Goal: Communication & Community: Answer question/provide support

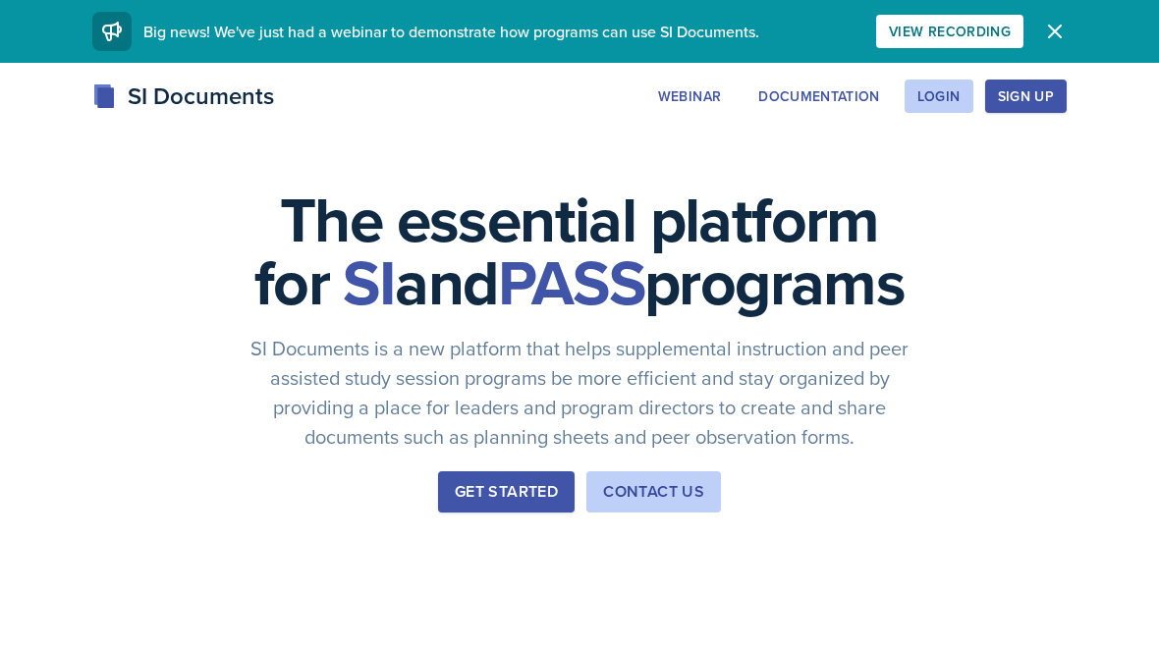
click at [933, 100] on div "Login" at bounding box center [938, 96] width 43 height 16
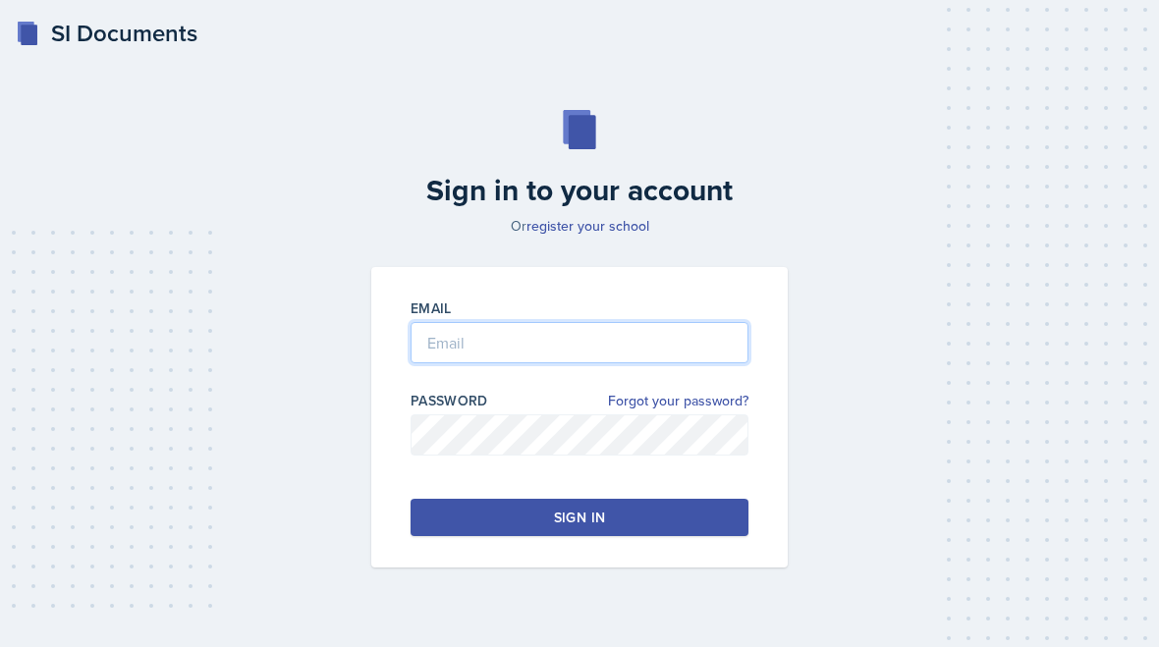
click at [649, 348] on input "email" at bounding box center [579, 342] width 338 height 41
type input "[EMAIL_ADDRESS][DOMAIN_NAME]"
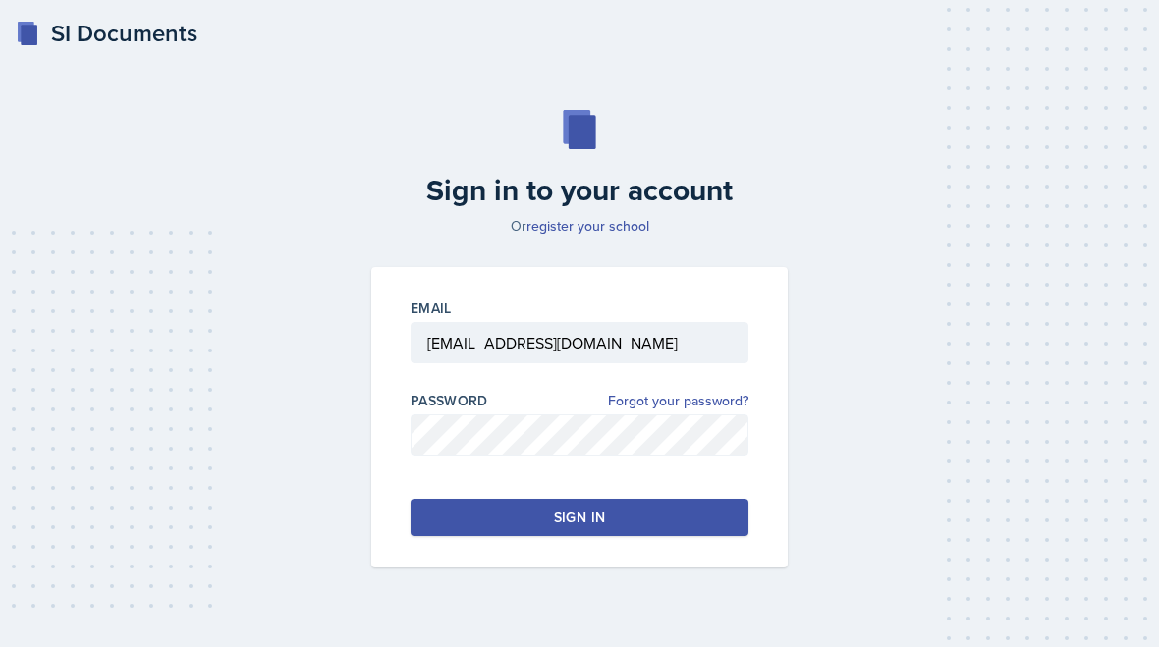
click at [616, 518] on button "Sign in" at bounding box center [579, 517] width 338 height 37
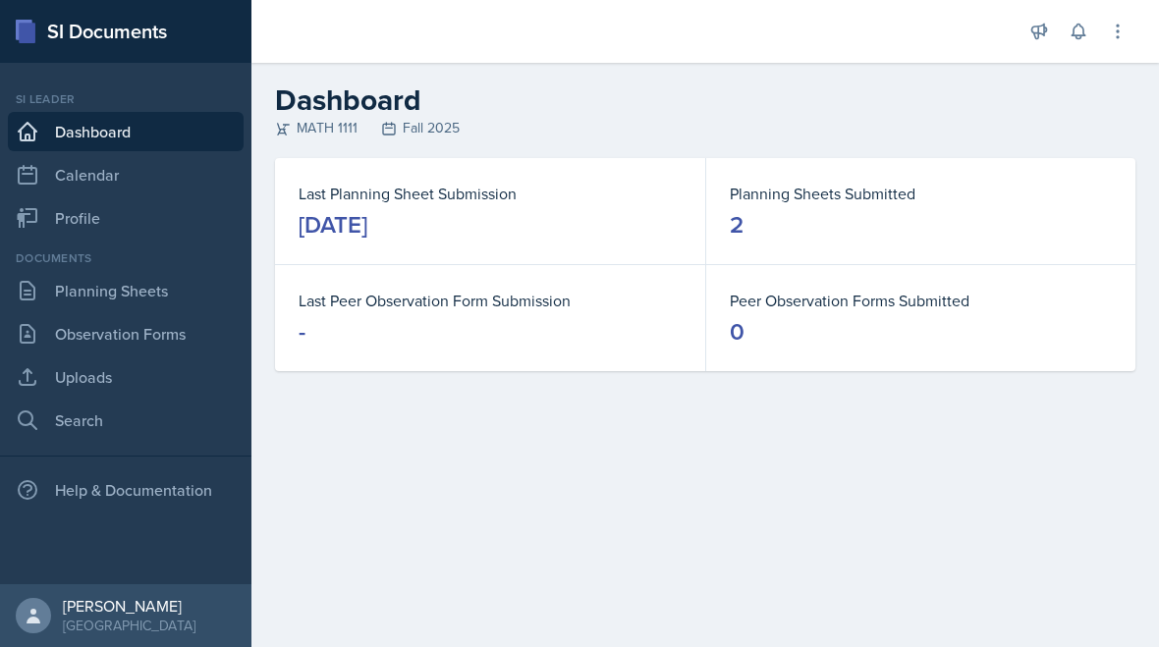
click at [87, 291] on link "Planning Sheets" at bounding box center [126, 290] width 236 height 39
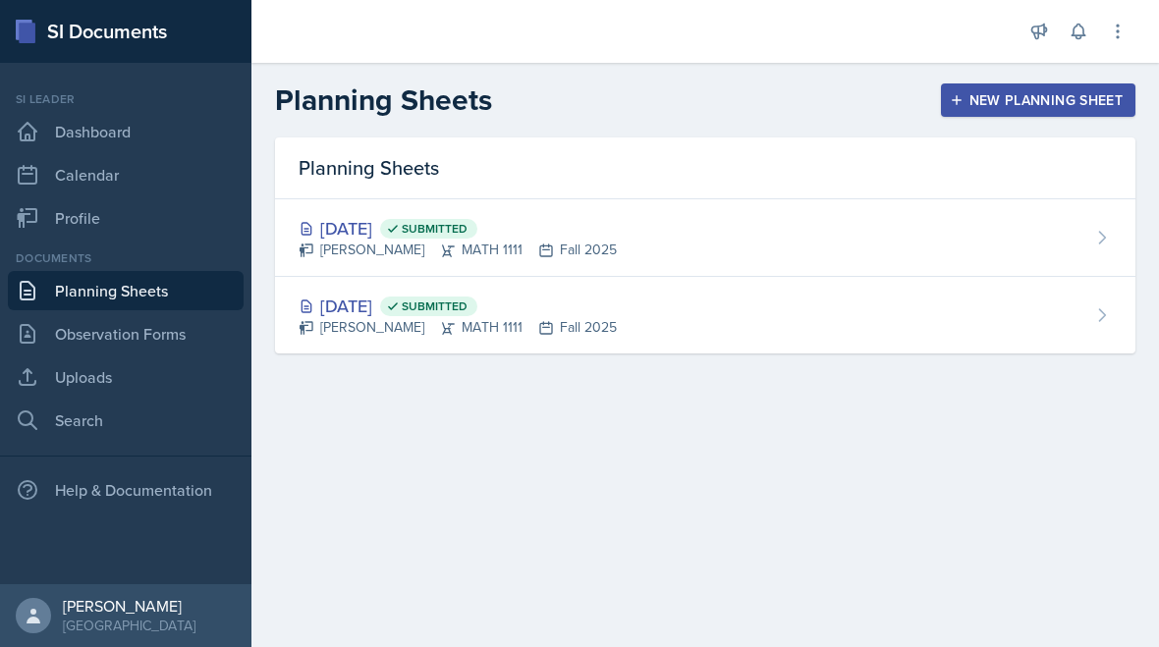
click at [690, 329] on div "[DATE] Submitted [PERSON_NAME] MATH 1111 Fall 2025" at bounding box center [705, 315] width 860 height 77
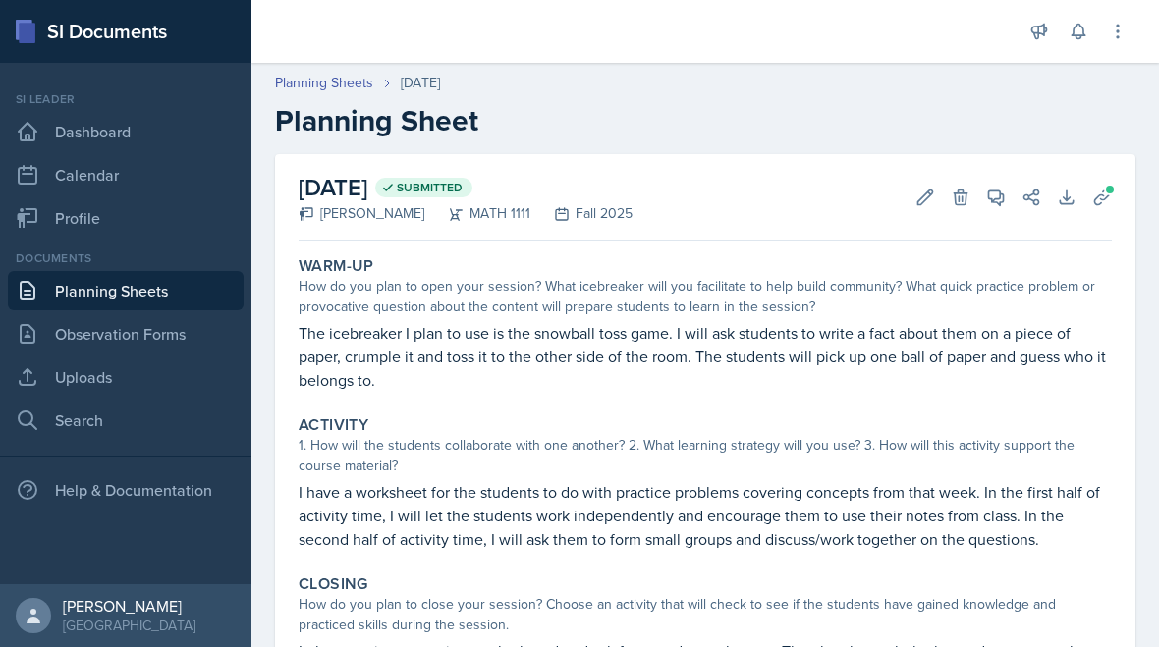
click at [990, 204] on icon at bounding box center [996, 198] width 20 height 20
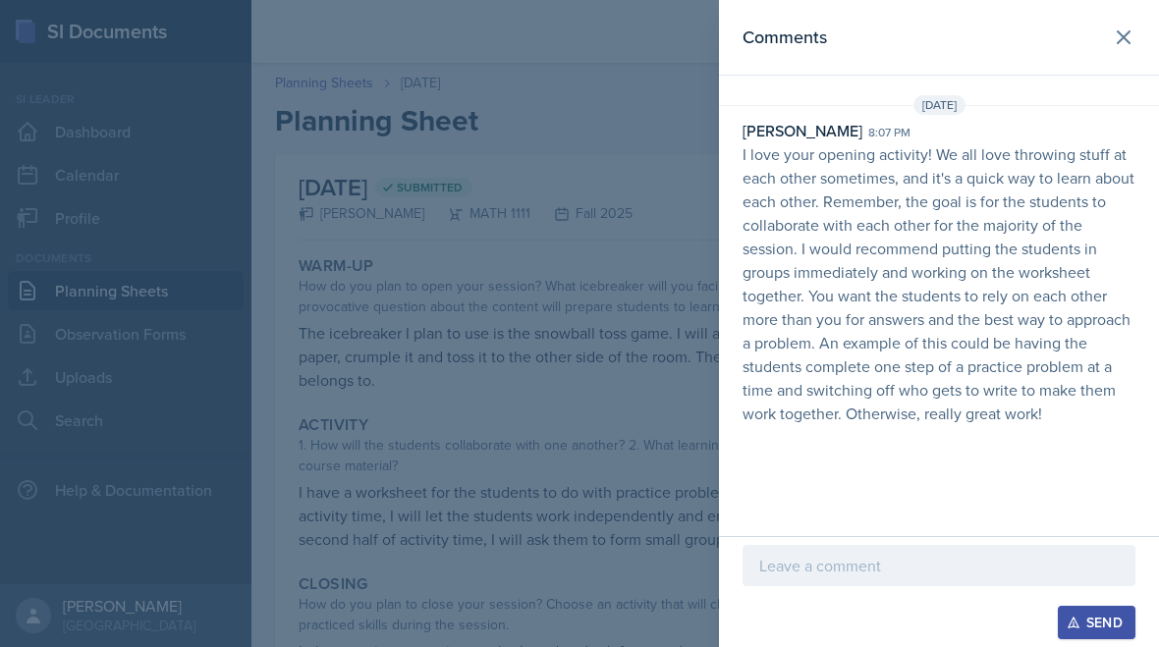
click at [915, 561] on p at bounding box center [938, 566] width 359 height 24
click at [1077, 631] on button "Send" at bounding box center [1097, 622] width 78 height 33
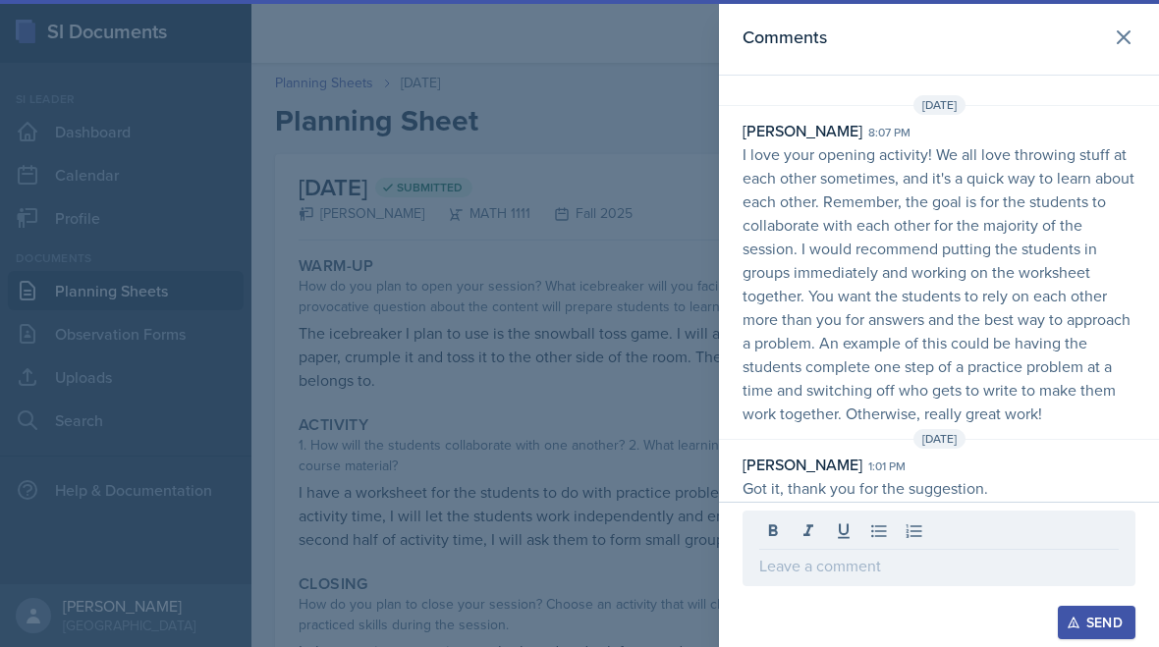
scroll to position [6, 0]
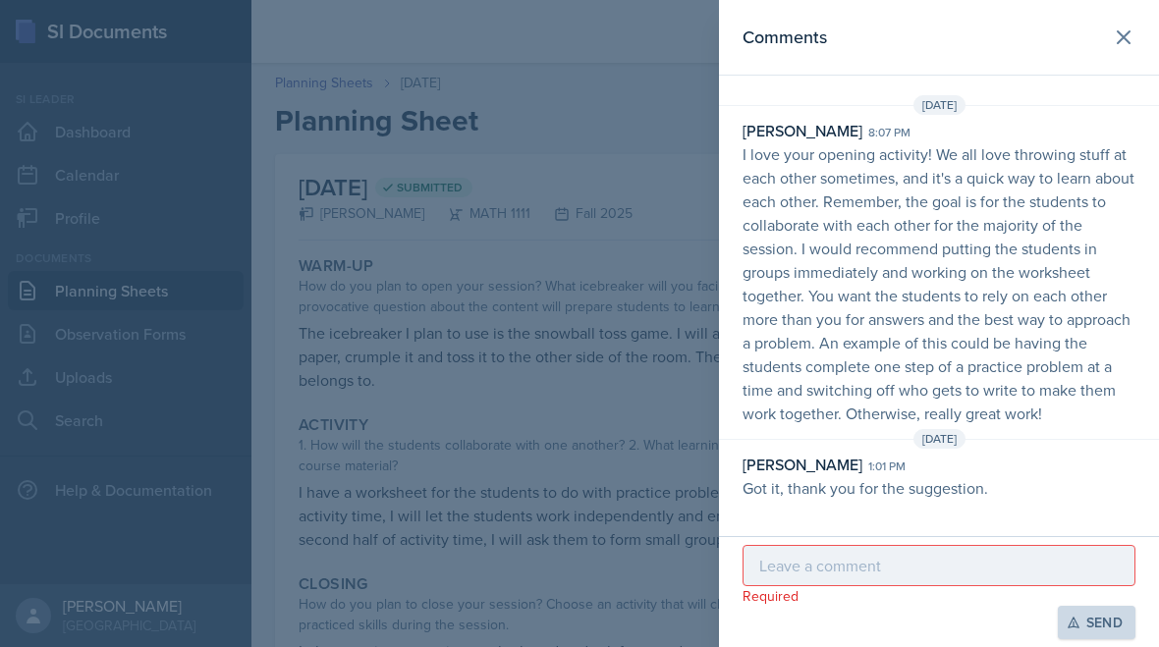
click at [1112, 46] on icon at bounding box center [1124, 38] width 24 height 24
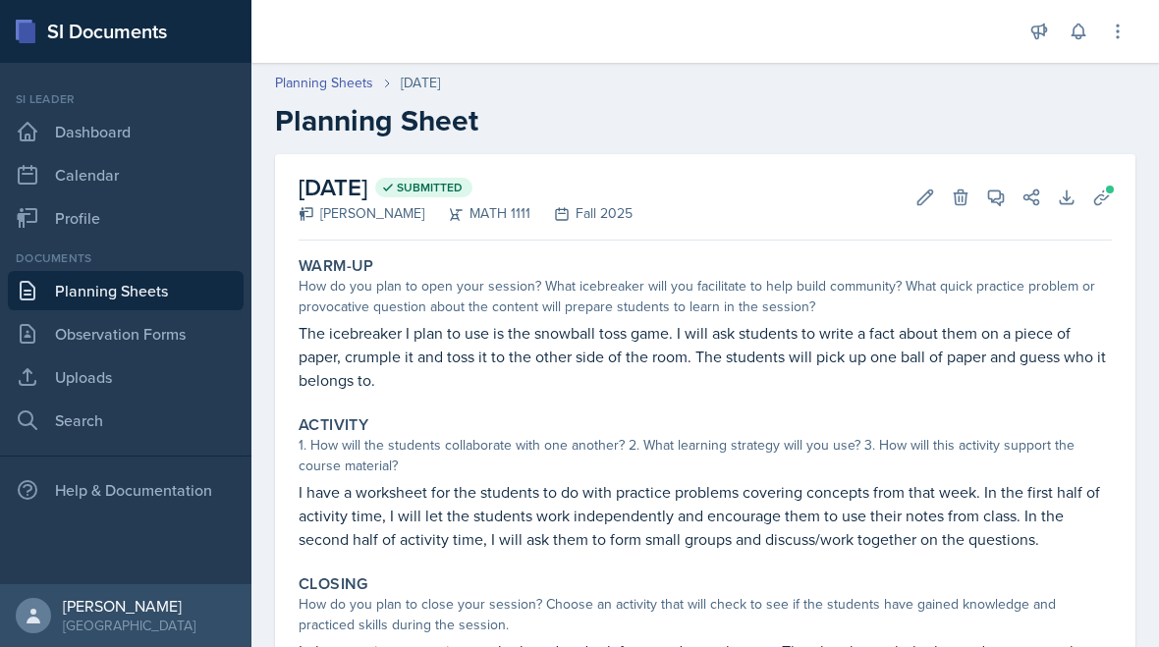
click at [327, 89] on link "Planning Sheets" at bounding box center [324, 83] width 98 height 21
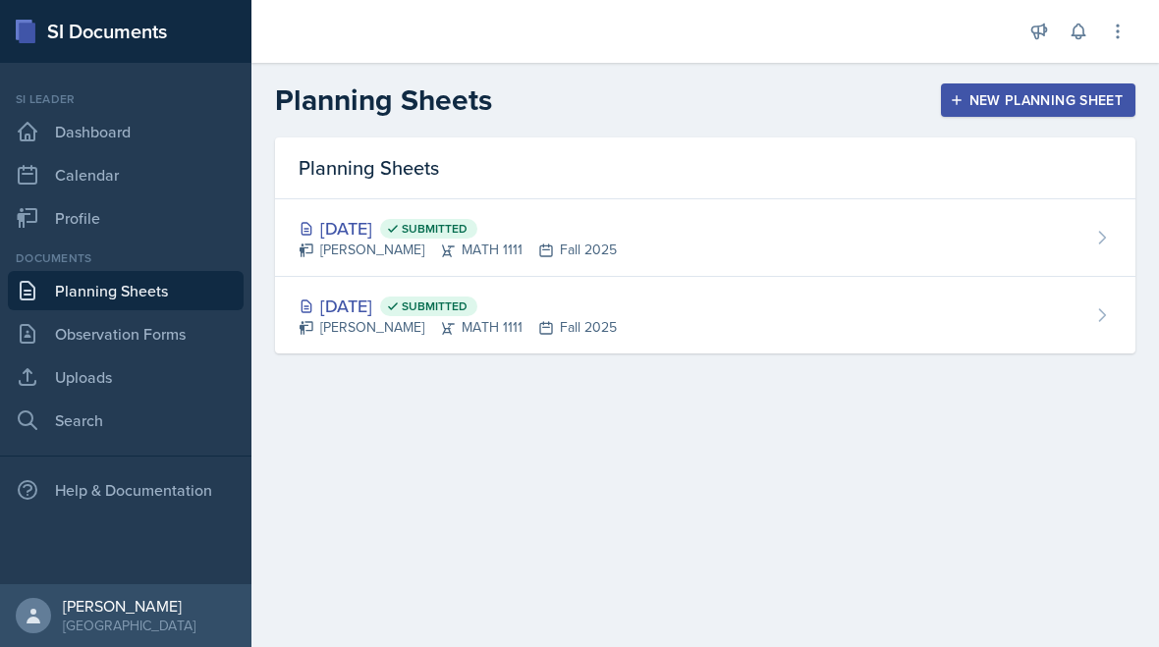
click at [668, 310] on div "[DATE] Submitted [PERSON_NAME] MATH 1111 Fall 2025" at bounding box center [705, 315] width 860 height 77
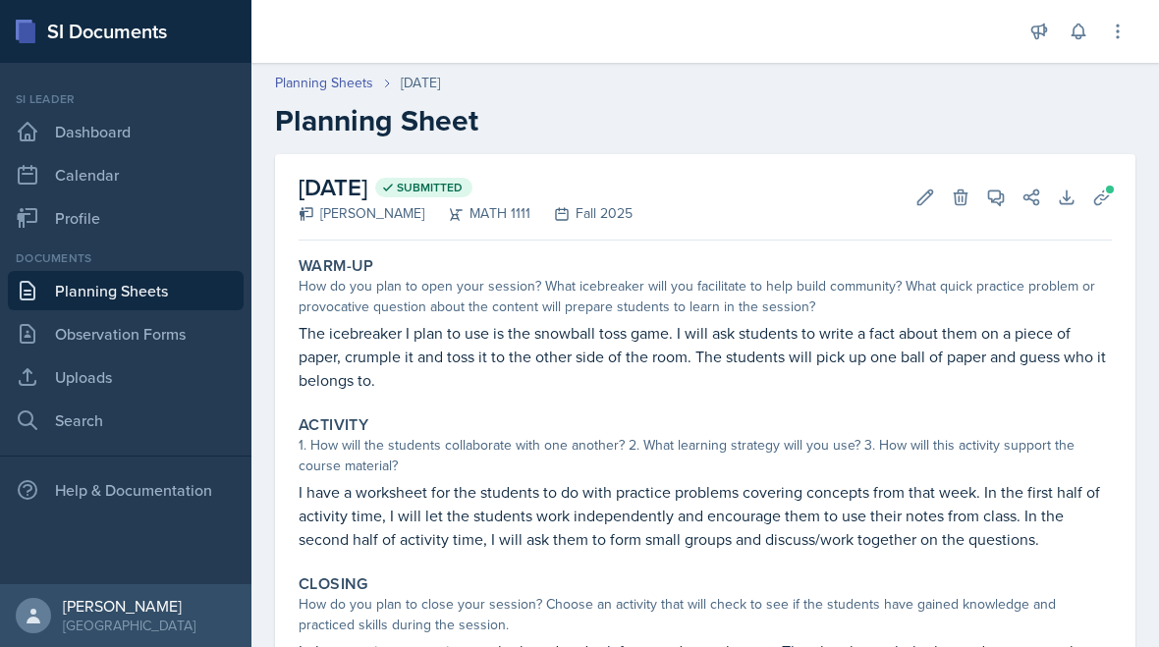
click at [336, 92] on link "Planning Sheets" at bounding box center [324, 83] width 98 height 21
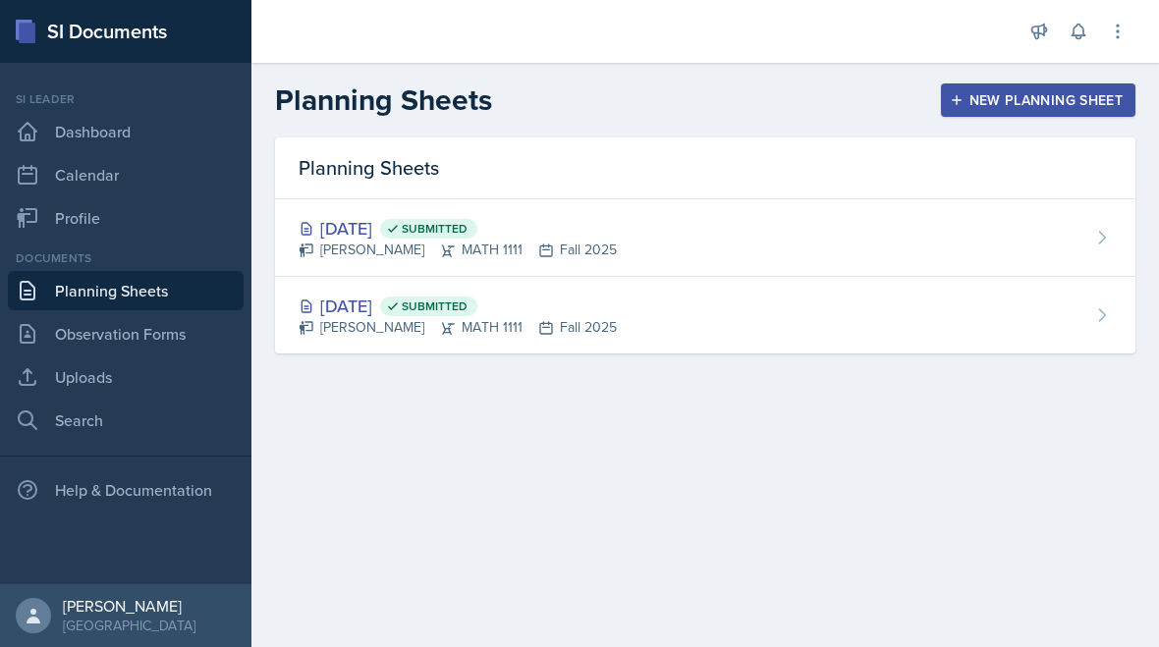
click at [611, 249] on div "[DATE] Submitted [PERSON_NAME] MATH 1111 Fall 2025" at bounding box center [705, 238] width 860 height 78
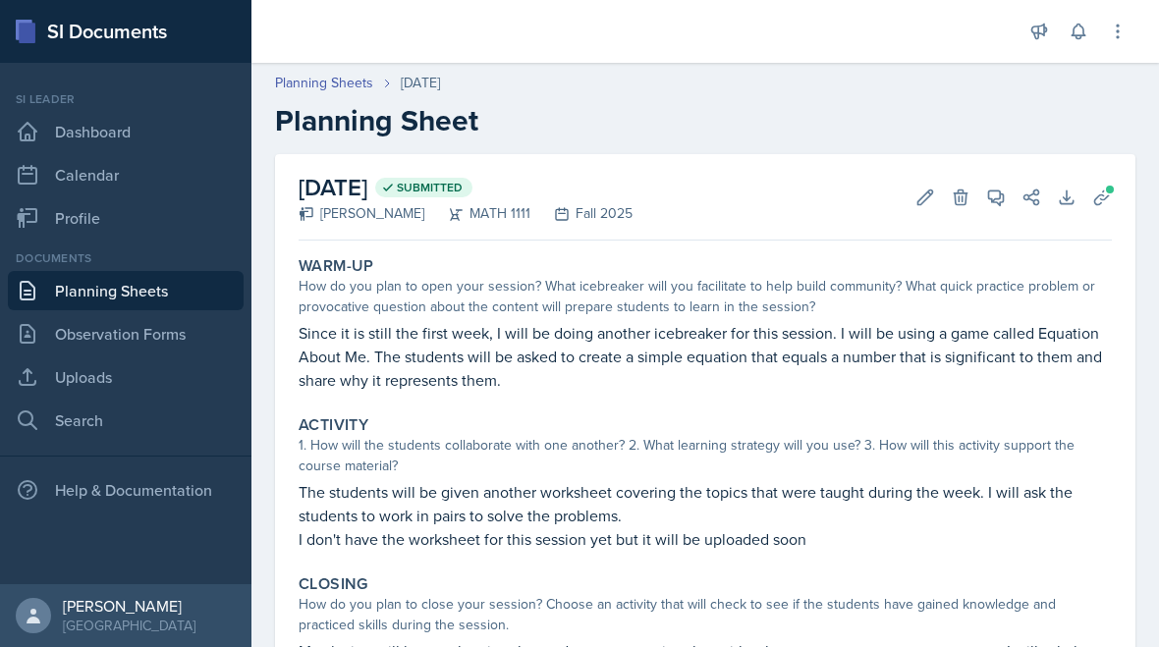
click at [1006, 205] on button "View Comments" at bounding box center [995, 197] width 35 height 35
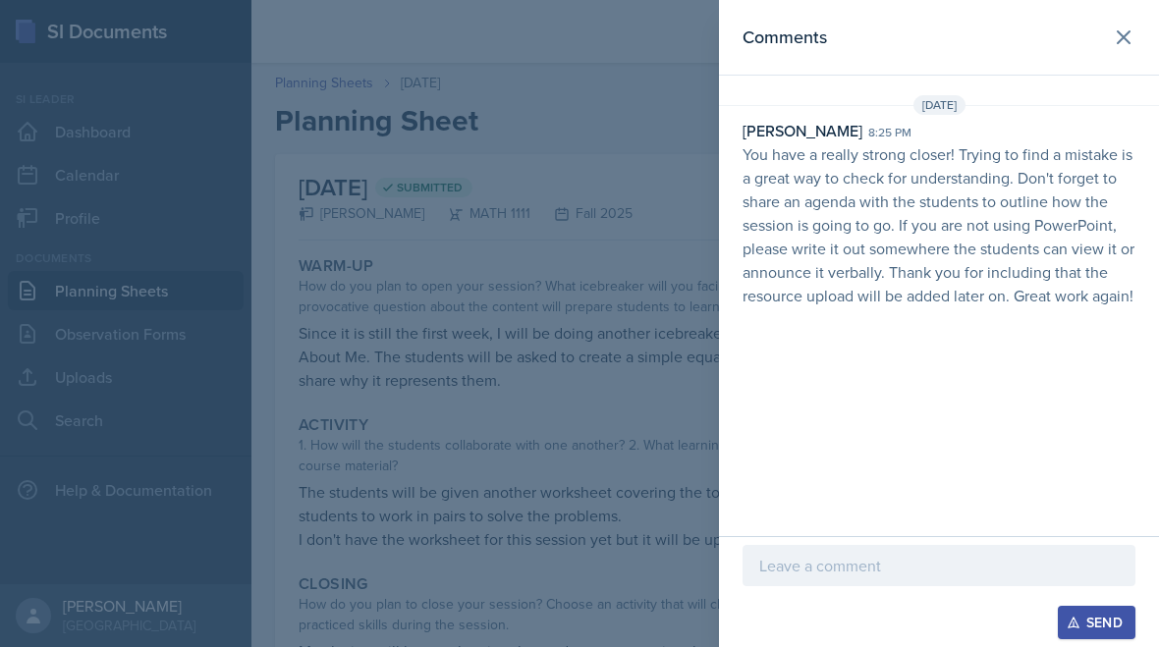
click at [884, 572] on p at bounding box center [938, 566] width 359 height 24
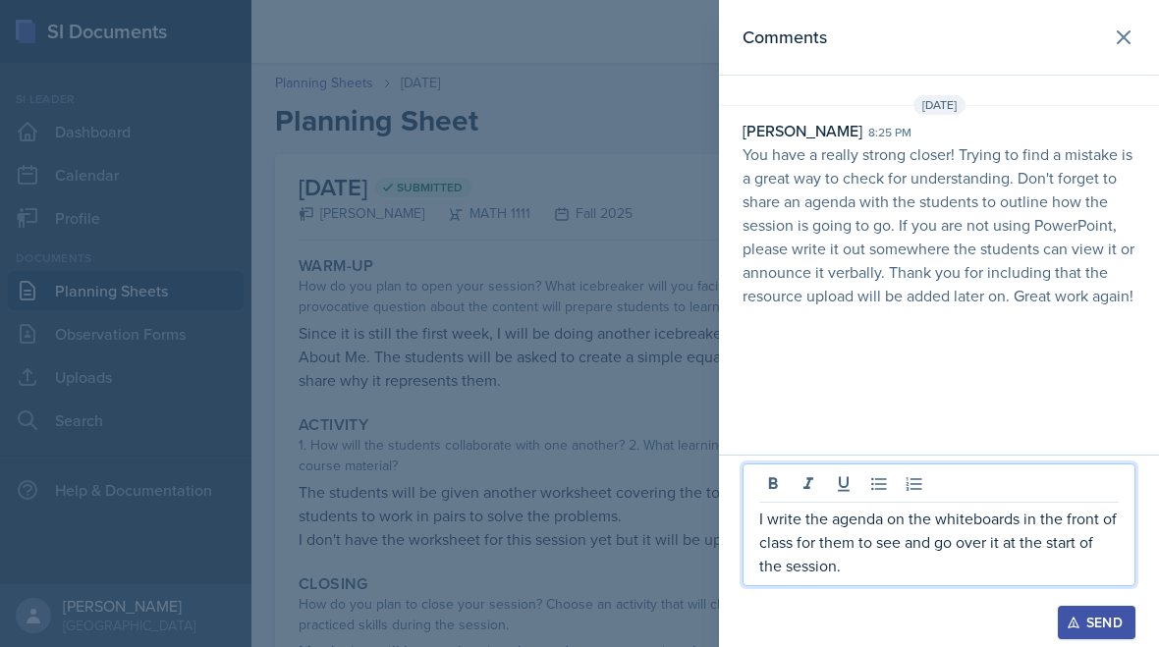
click at [881, 557] on p "I write the agenda on the whiteboards in the front of class for them to see and…" at bounding box center [938, 542] width 359 height 71
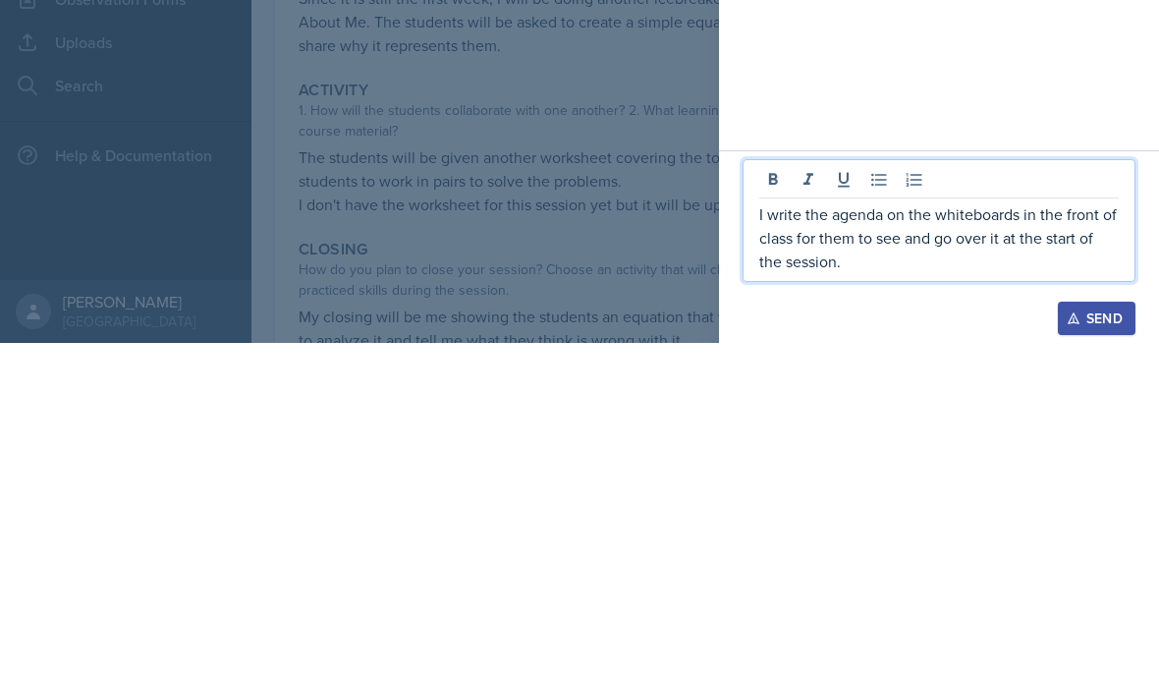
click at [901, 537] on p "I write the agenda on the whiteboards in the front of class for them to see and…" at bounding box center [938, 572] width 359 height 71
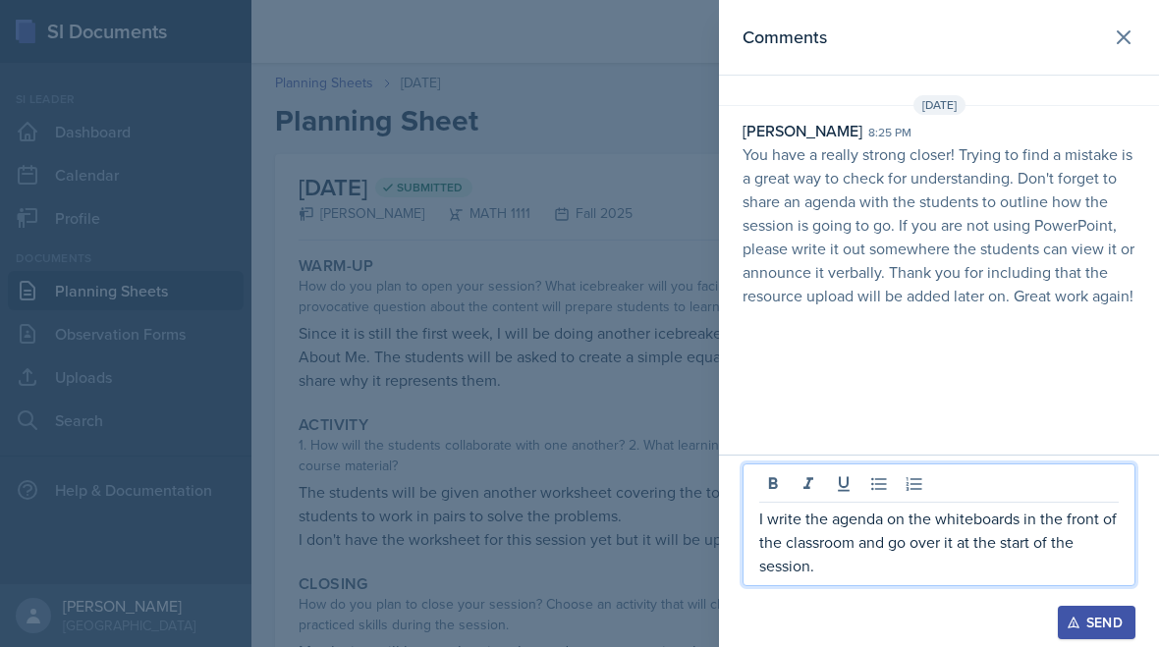
click at [836, 574] on p "I write the agenda on the whiteboards in the front of the classroom and go over…" at bounding box center [938, 542] width 359 height 71
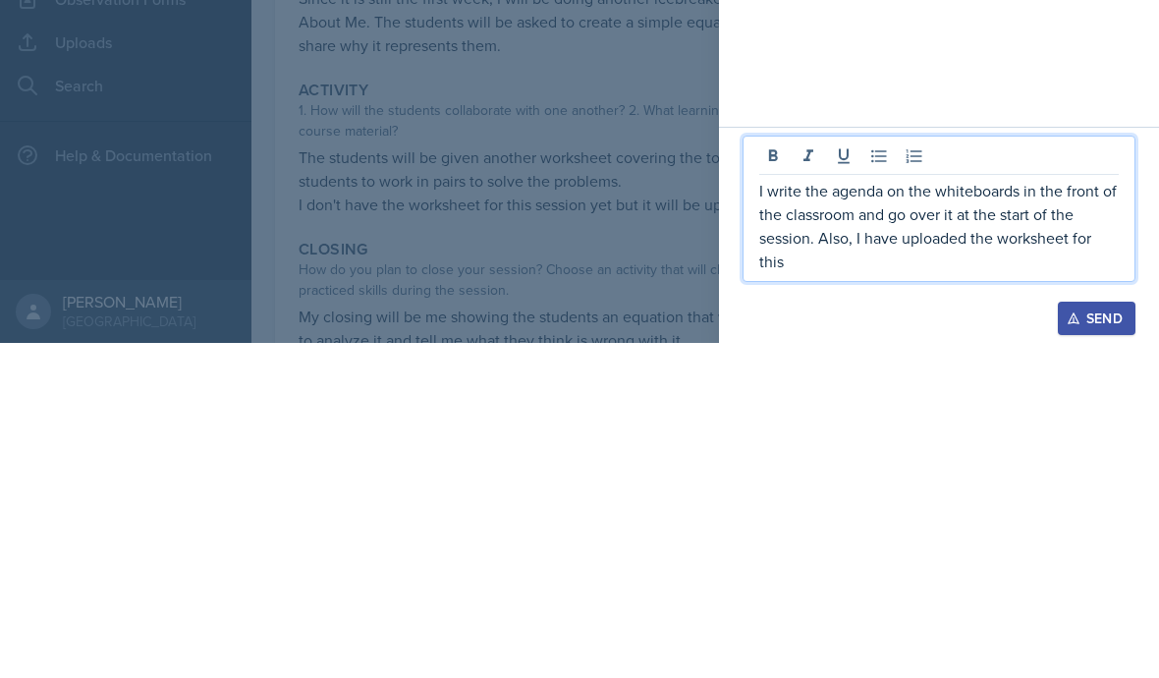
click at [900, 514] on p "I write the agenda on the whiteboards in the front of the classroom and go over…" at bounding box center [938, 561] width 359 height 94
click at [885, 514] on p "I write the agenda on the whiteboards in the front of the classroom and go over…" at bounding box center [938, 561] width 359 height 94
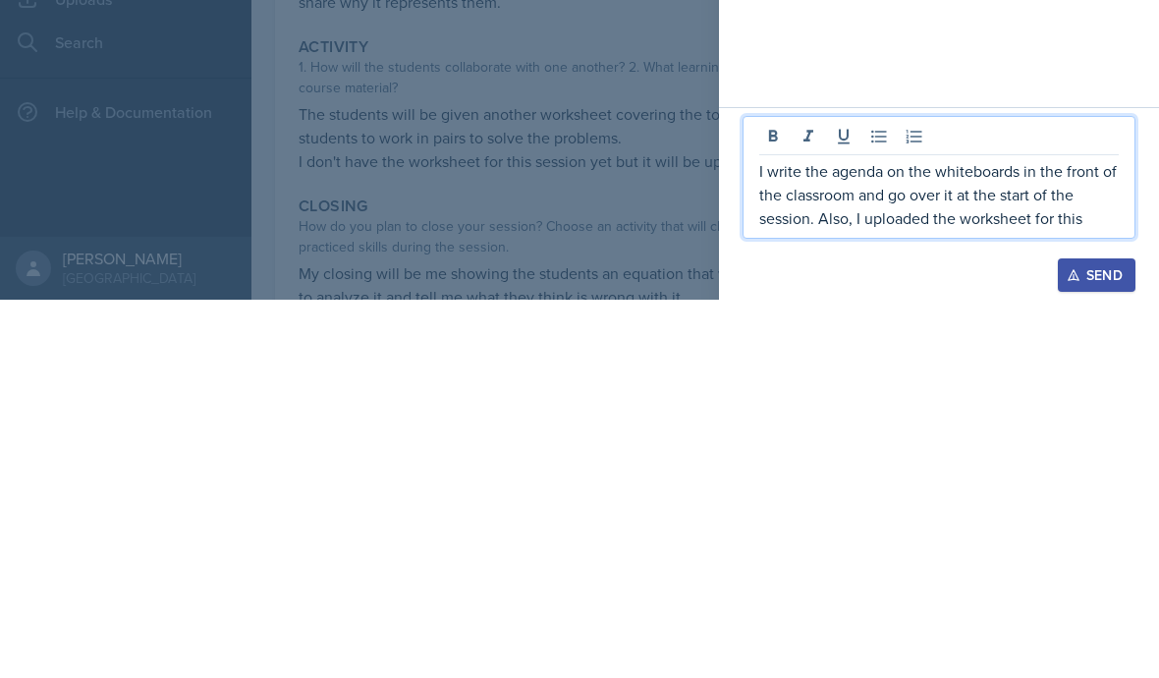
click at [1106, 537] on p "I write the agenda on the whiteboards in the front of the classroom and go over…" at bounding box center [938, 572] width 359 height 71
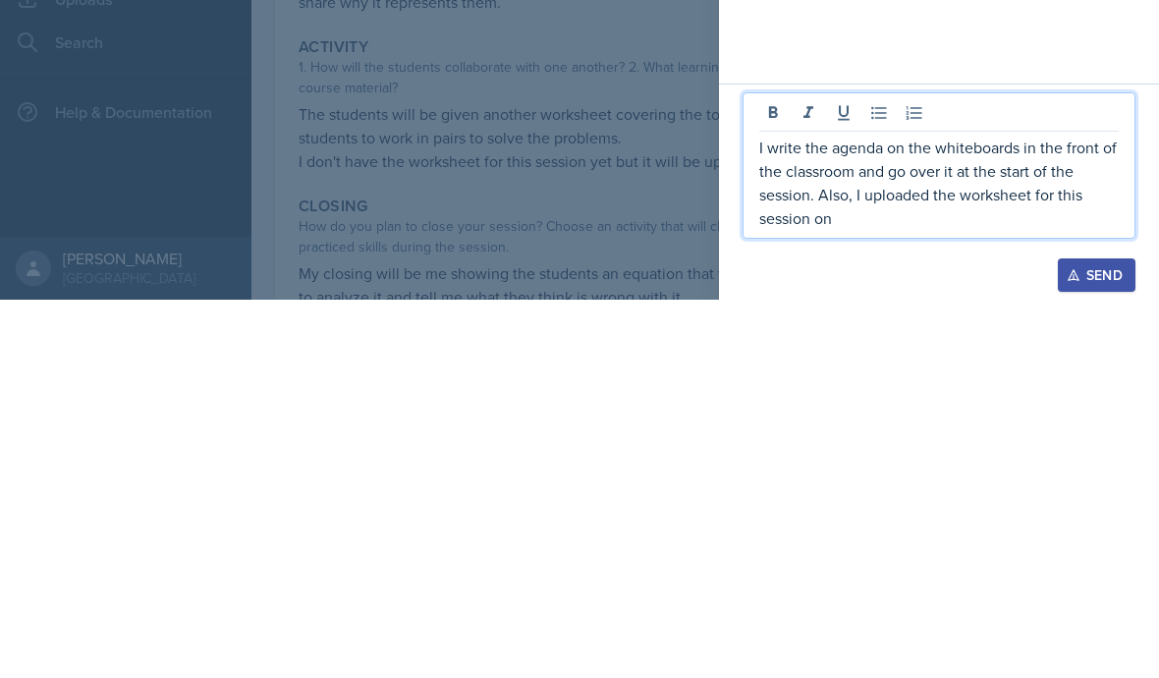
click at [878, 514] on p "I write the agenda on the whiteboards in the front of the classroom and go over…" at bounding box center [938, 561] width 359 height 94
click at [891, 514] on p "I write the agenda on the whiteboards in the front of the classroom and go over…" at bounding box center [938, 561] width 359 height 94
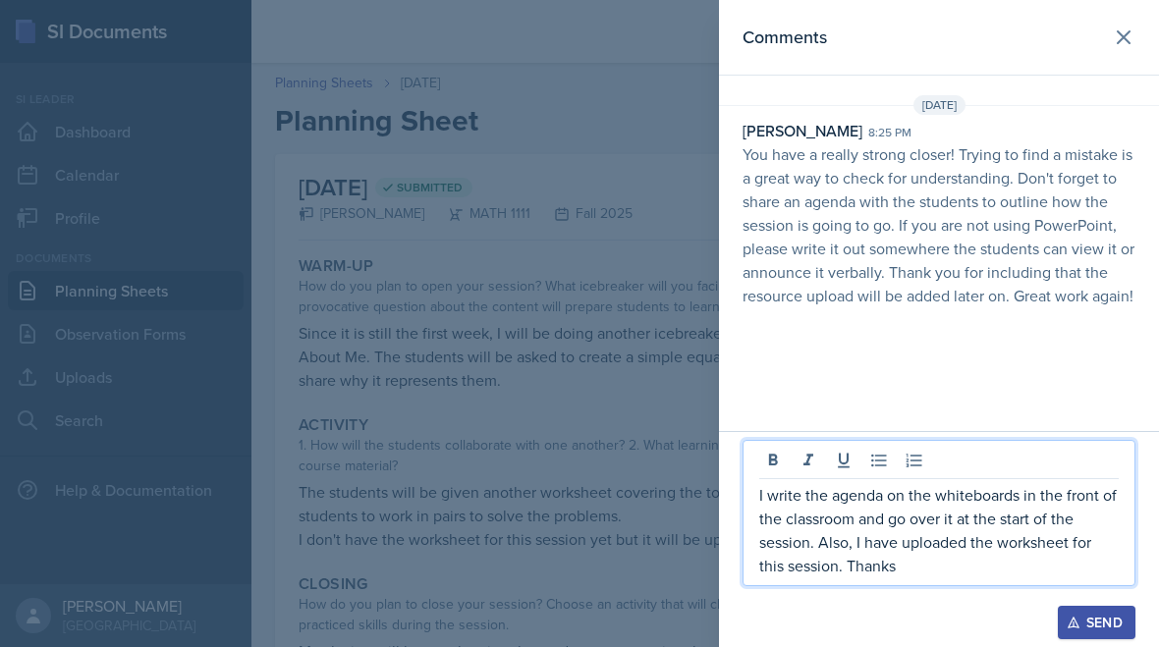
click at [896, 570] on p "I write the agenda on the whiteboards in the front of the classroom and go over…" at bounding box center [938, 530] width 359 height 94
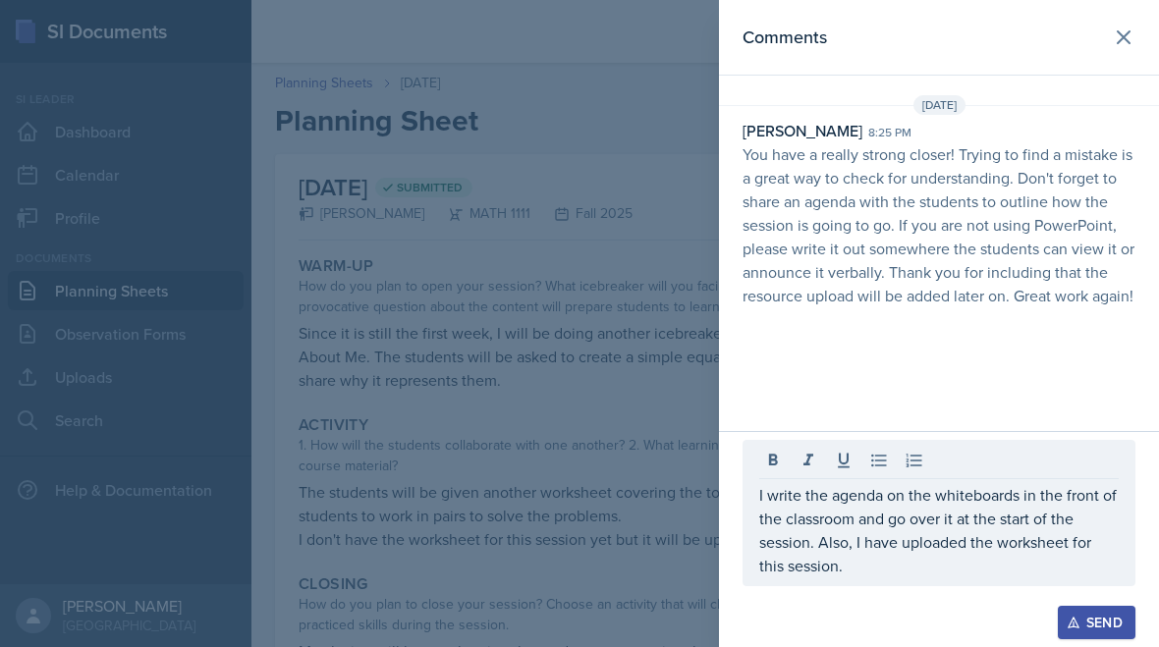
click at [1103, 625] on div "Send" at bounding box center [1096, 623] width 52 height 16
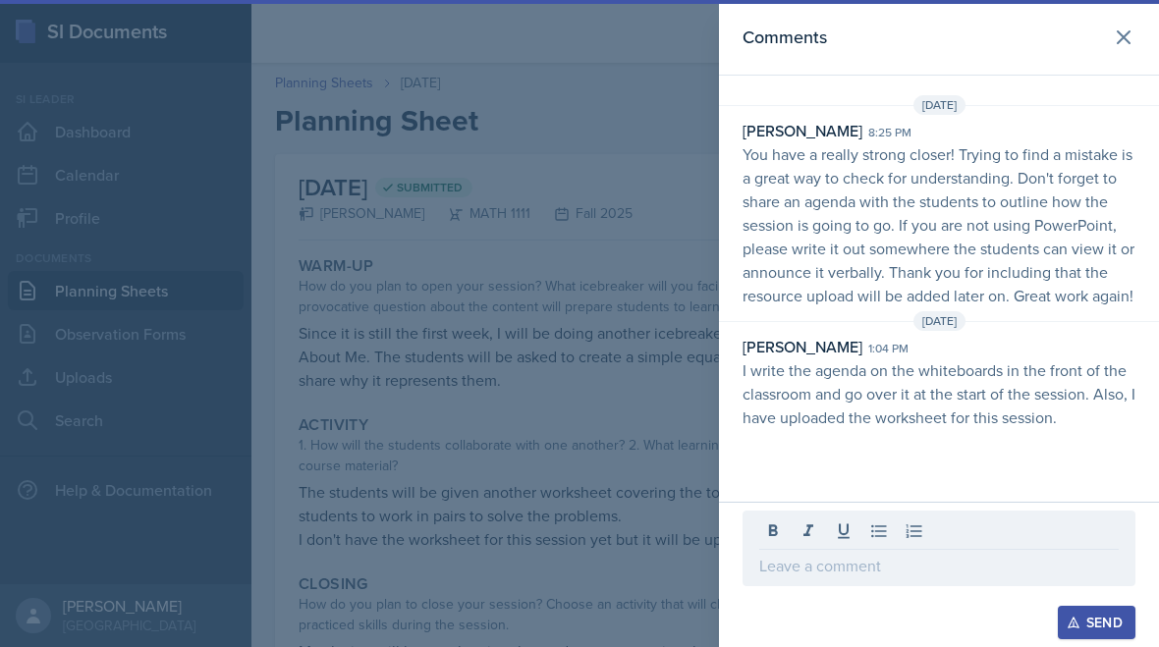
scroll to position [71, 0]
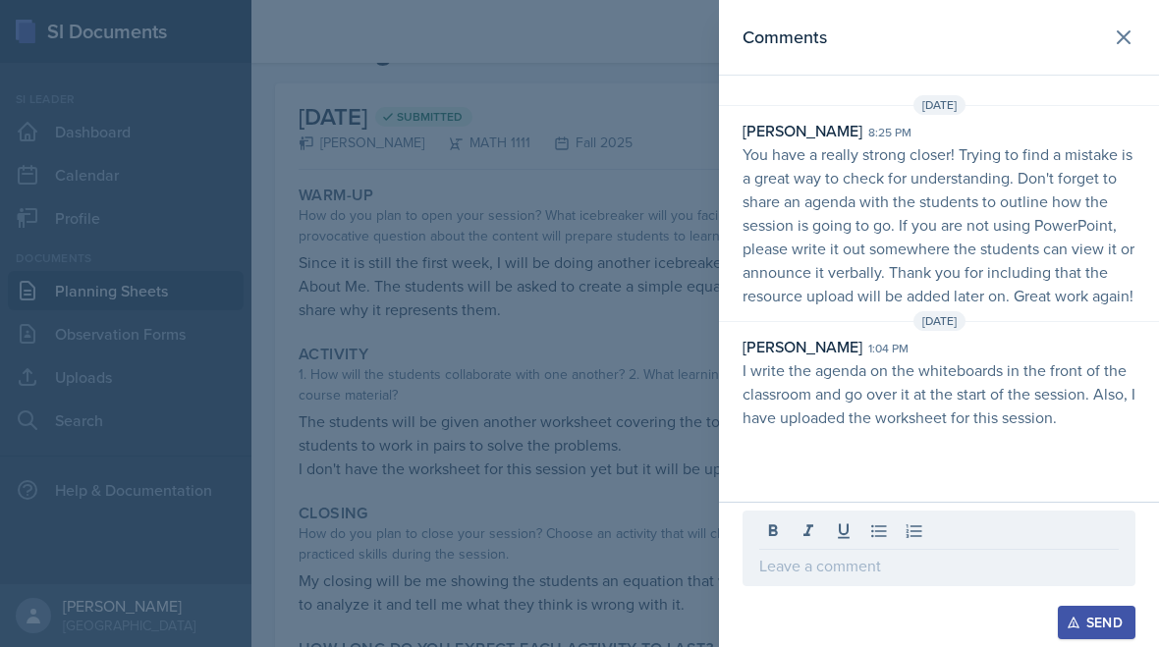
click at [1120, 48] on icon at bounding box center [1124, 38] width 24 height 24
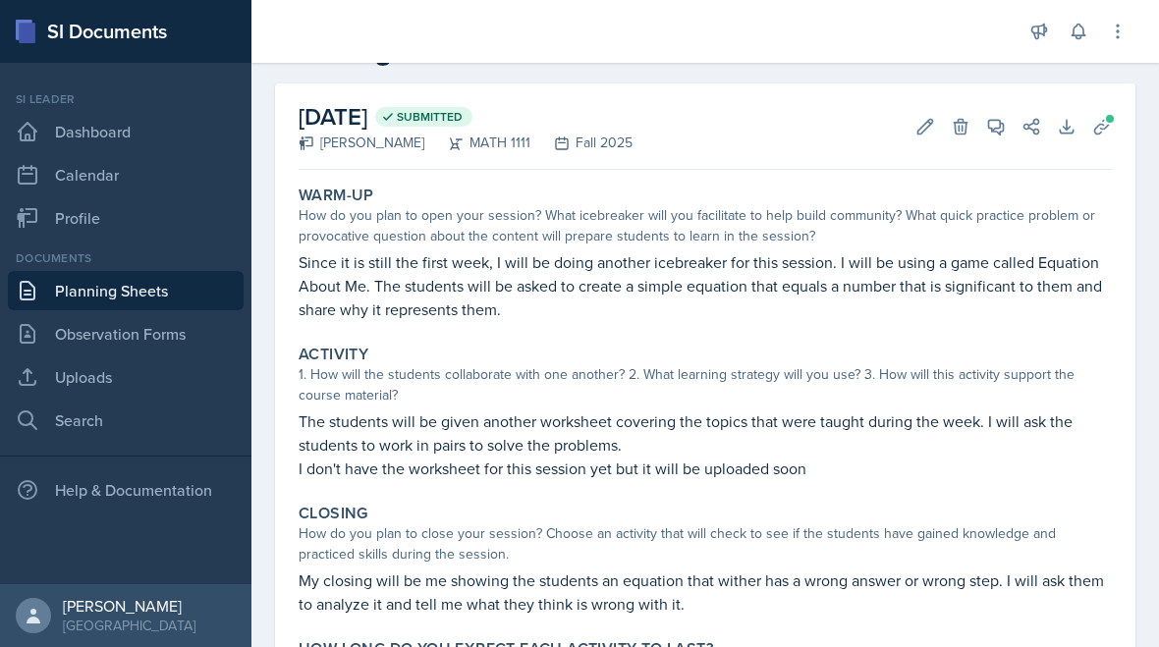
click at [123, 293] on link "Planning Sheets" at bounding box center [126, 290] width 236 height 39
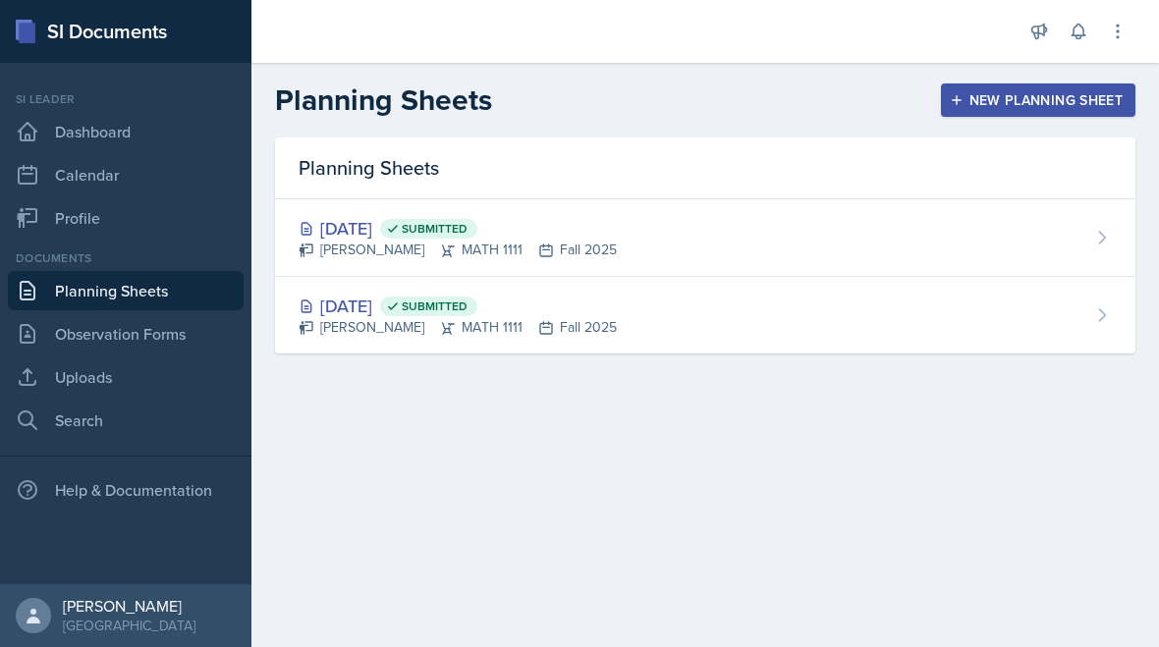
click at [758, 229] on div "[DATE] Submitted [PERSON_NAME] MATH 1111 Fall 2025" at bounding box center [705, 238] width 860 height 78
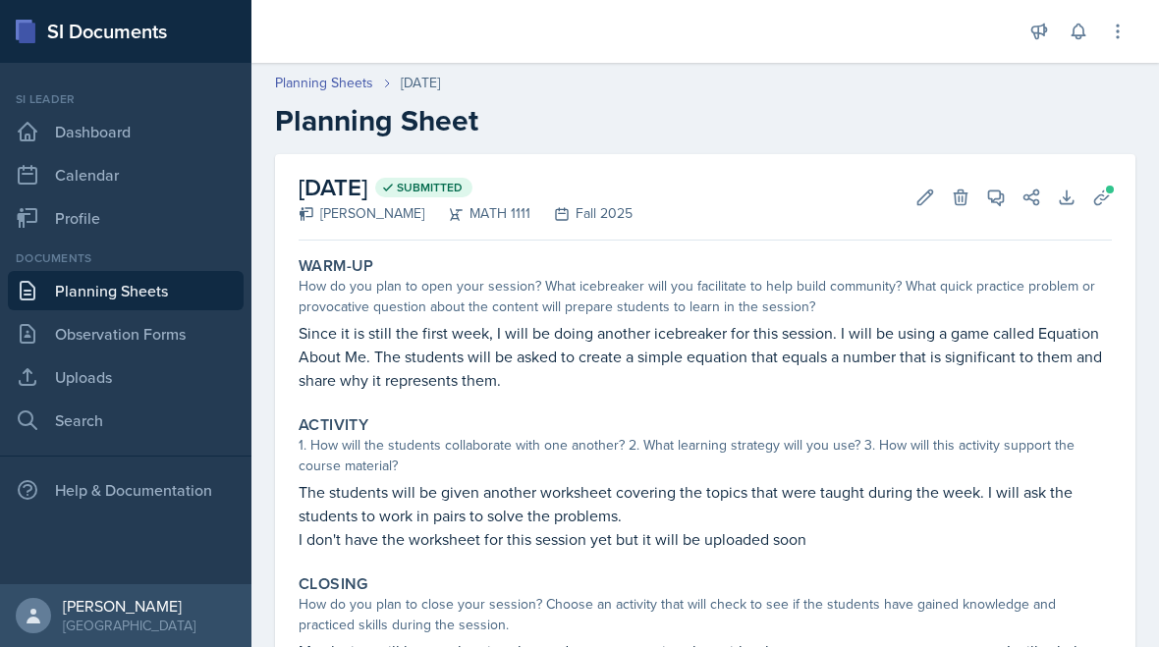
click at [84, 284] on link "Planning Sheets" at bounding box center [126, 290] width 236 height 39
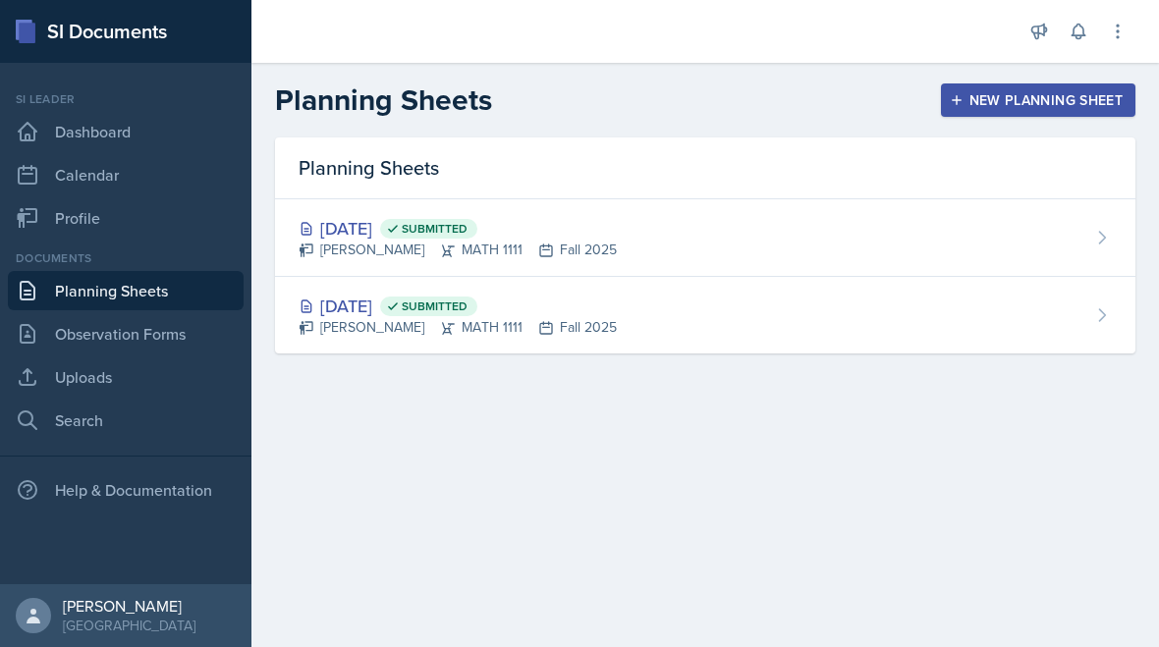
click at [168, 343] on link "Observation Forms" at bounding box center [126, 333] width 236 height 39
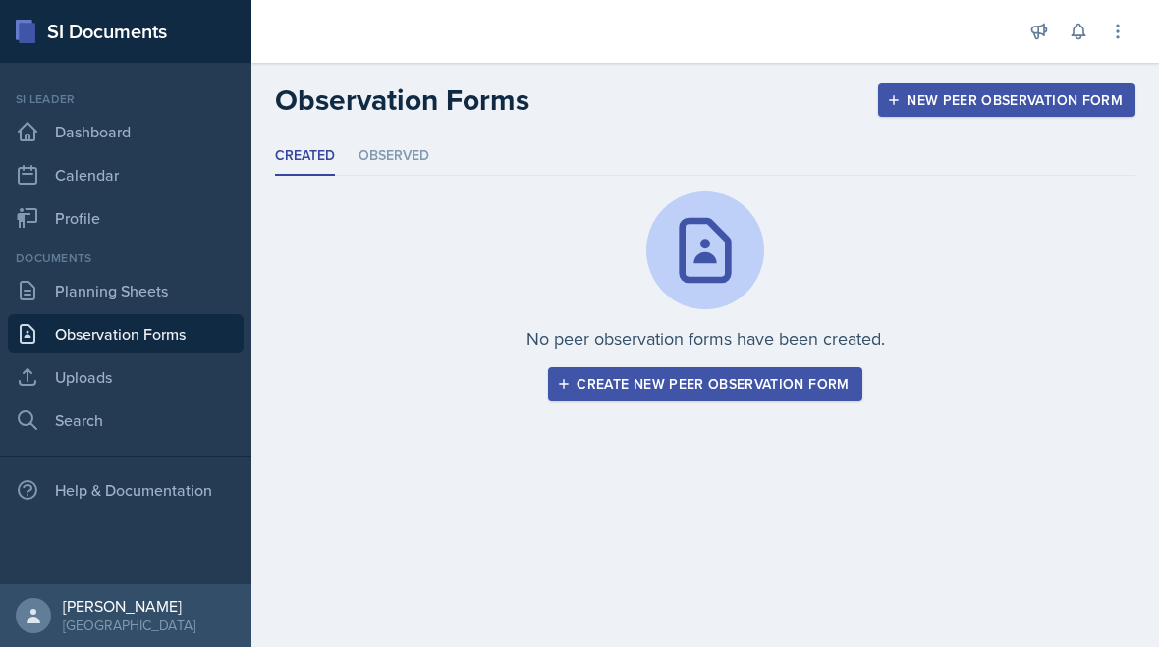
click at [392, 165] on li "Observed" at bounding box center [393, 156] width 71 height 38
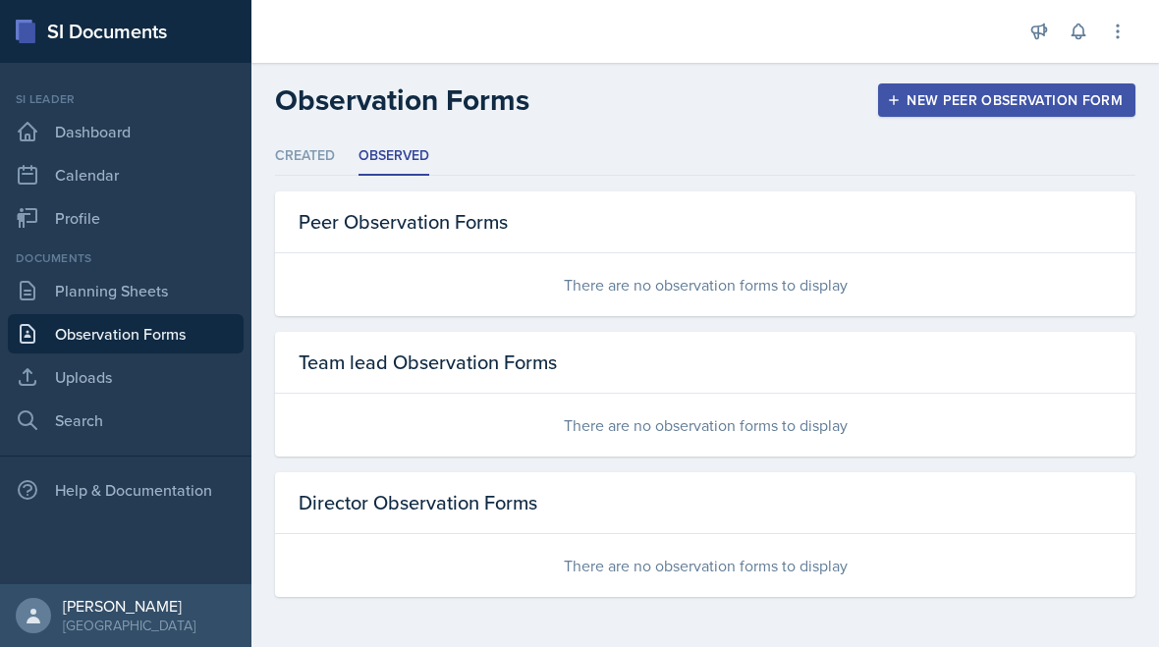
click at [301, 150] on li "Created" at bounding box center [305, 156] width 60 height 38
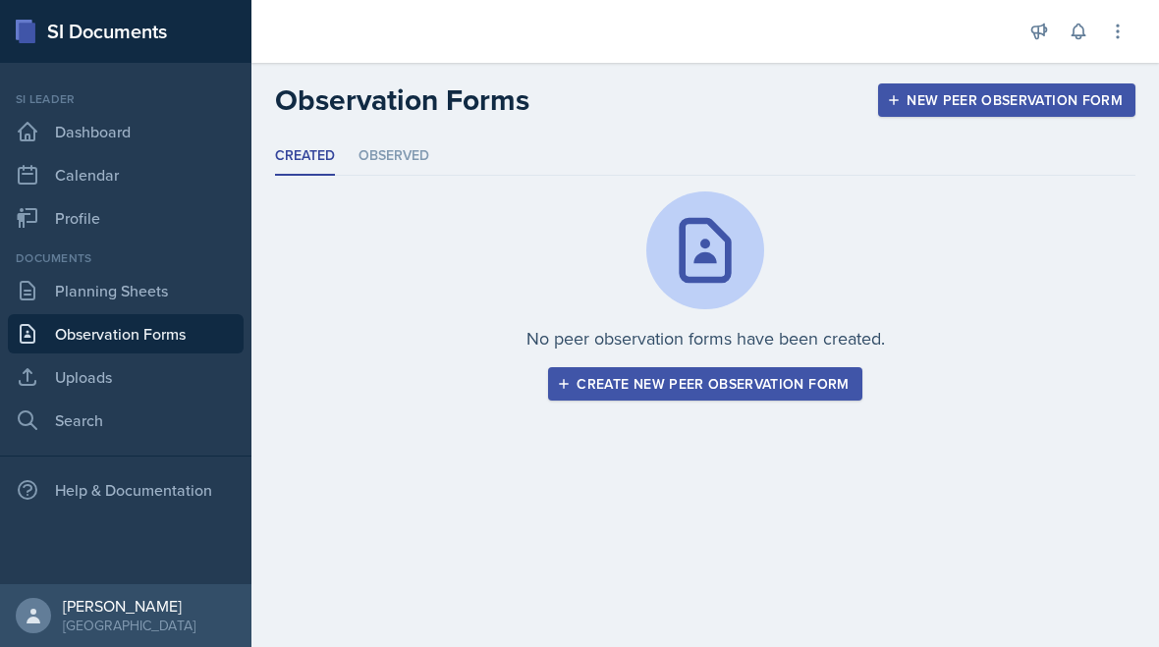
click at [55, 286] on link "Planning Sheets" at bounding box center [126, 290] width 236 height 39
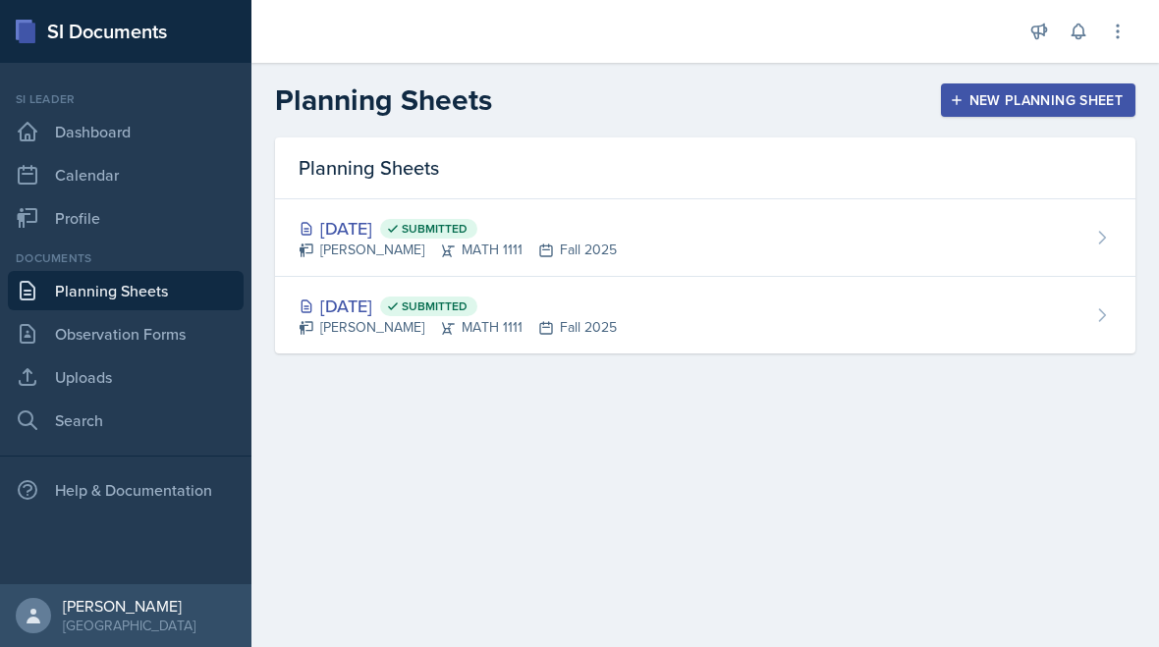
click at [64, 186] on link "Calendar" at bounding box center [126, 174] width 236 height 39
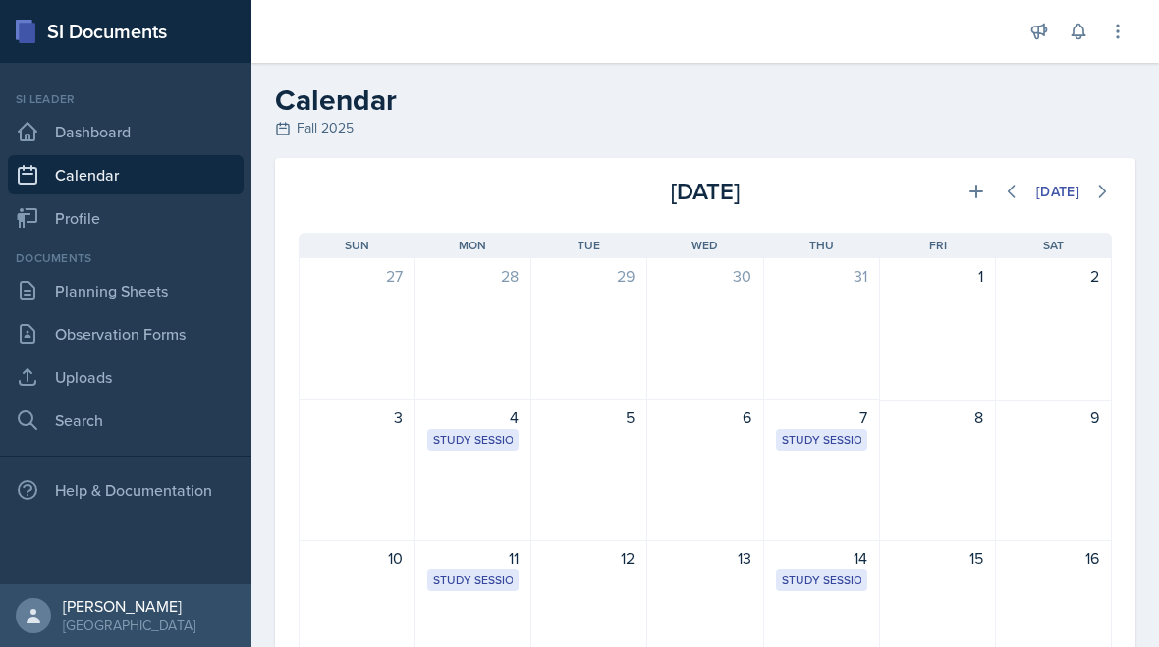
click at [66, 139] on link "Dashboard" at bounding box center [126, 131] width 236 height 39
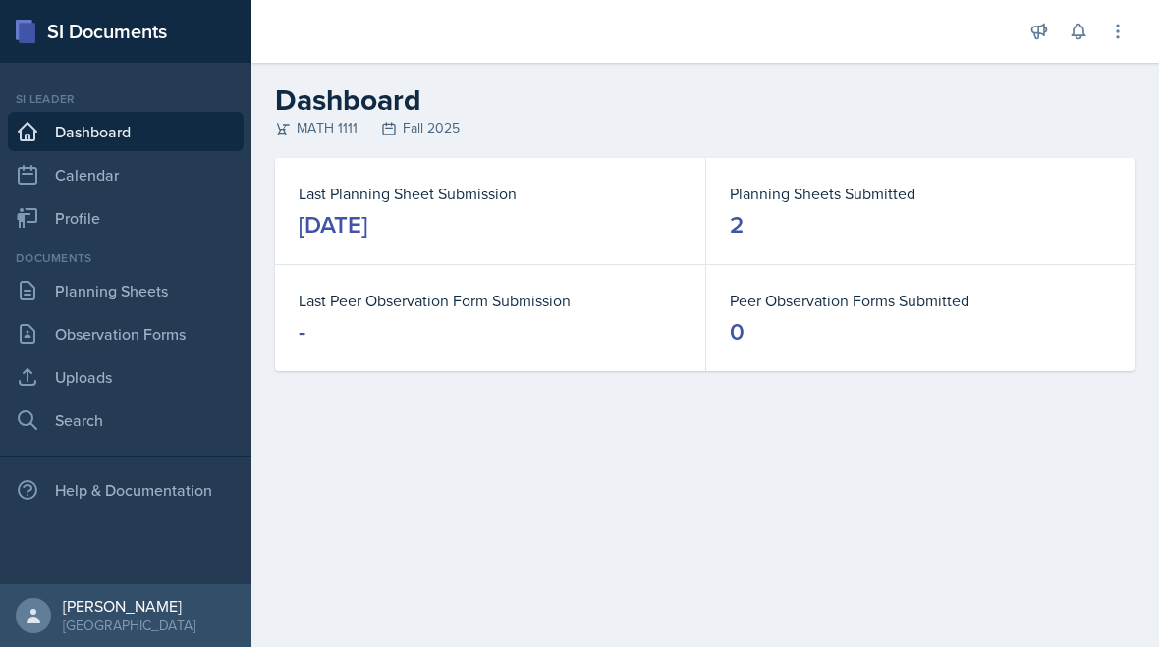
click at [69, 214] on link "Profile" at bounding box center [126, 217] width 236 height 39
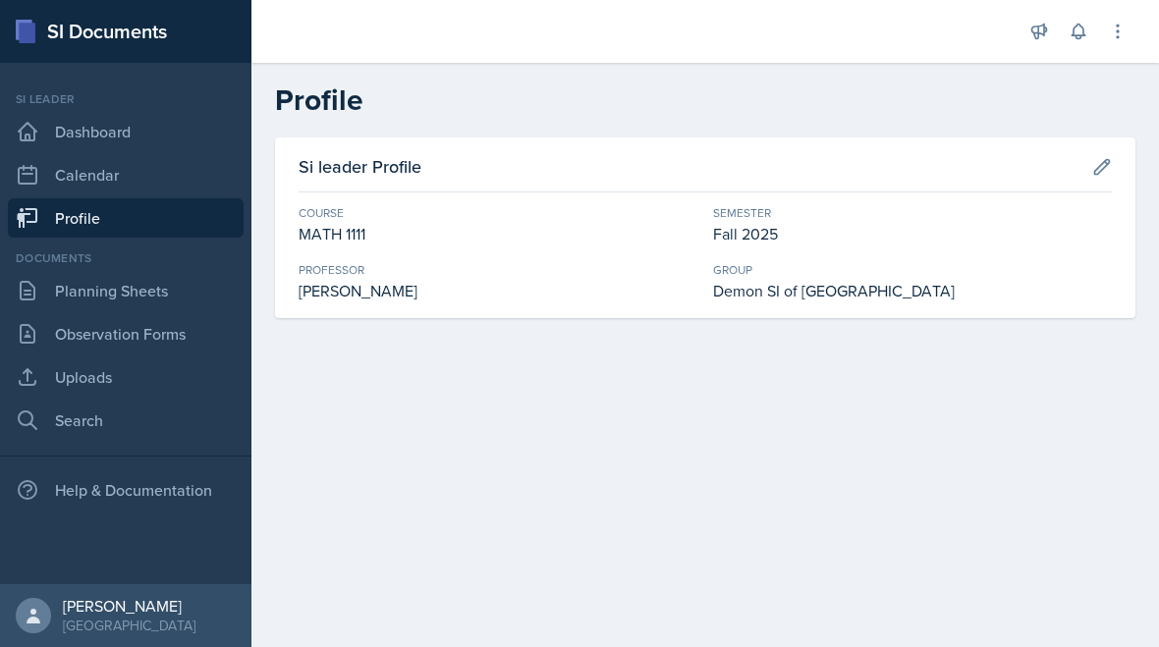
click at [62, 180] on link "Calendar" at bounding box center [126, 174] width 236 height 39
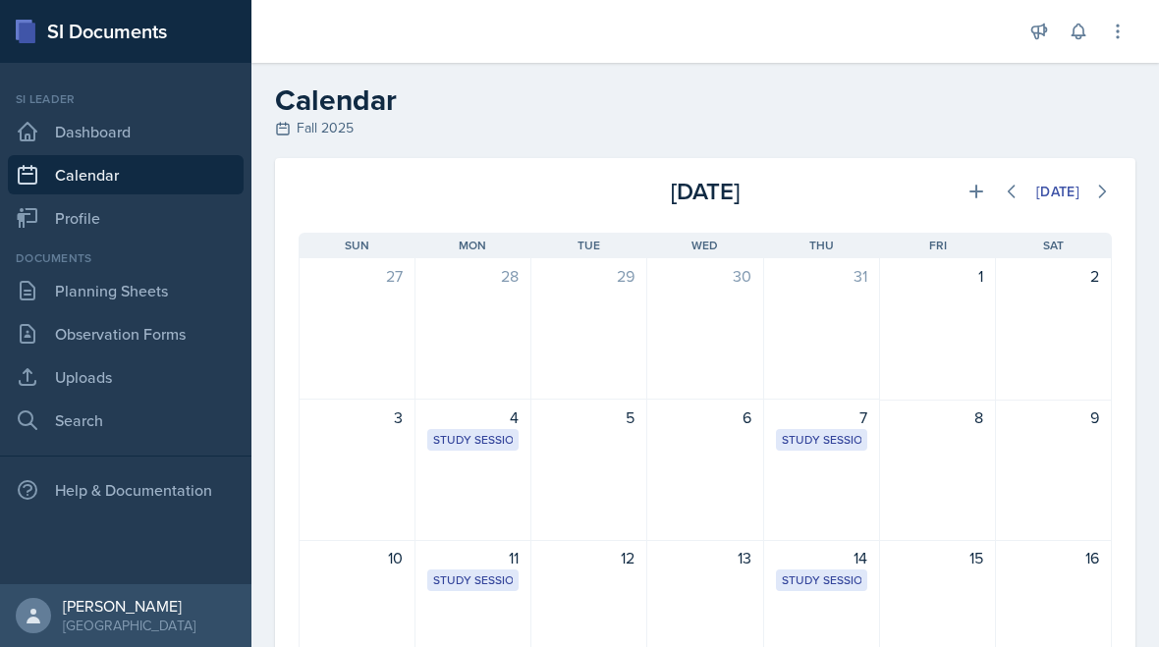
click at [1111, 191] on icon at bounding box center [1102, 192] width 20 height 20
click at [1012, 191] on icon at bounding box center [1012, 192] width 20 height 20
click at [162, 148] on link "Dashboard" at bounding box center [126, 131] width 236 height 39
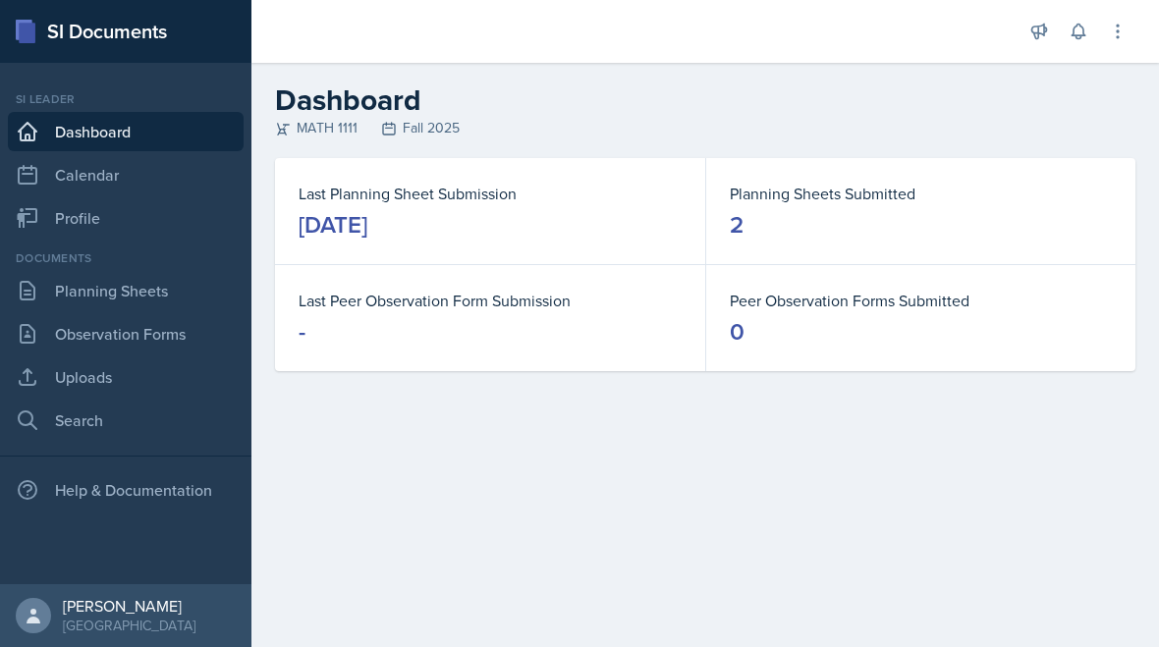
click at [1114, 41] on button at bounding box center [1117, 31] width 35 height 35
click at [949, 423] on main "Dashboard MATH 1111 Fall 2025 Last Planning Sheet Submission [DATE] Planning Sh…" at bounding box center [704, 355] width 907 height 584
click at [1129, 36] on button at bounding box center [1117, 31] width 35 height 35
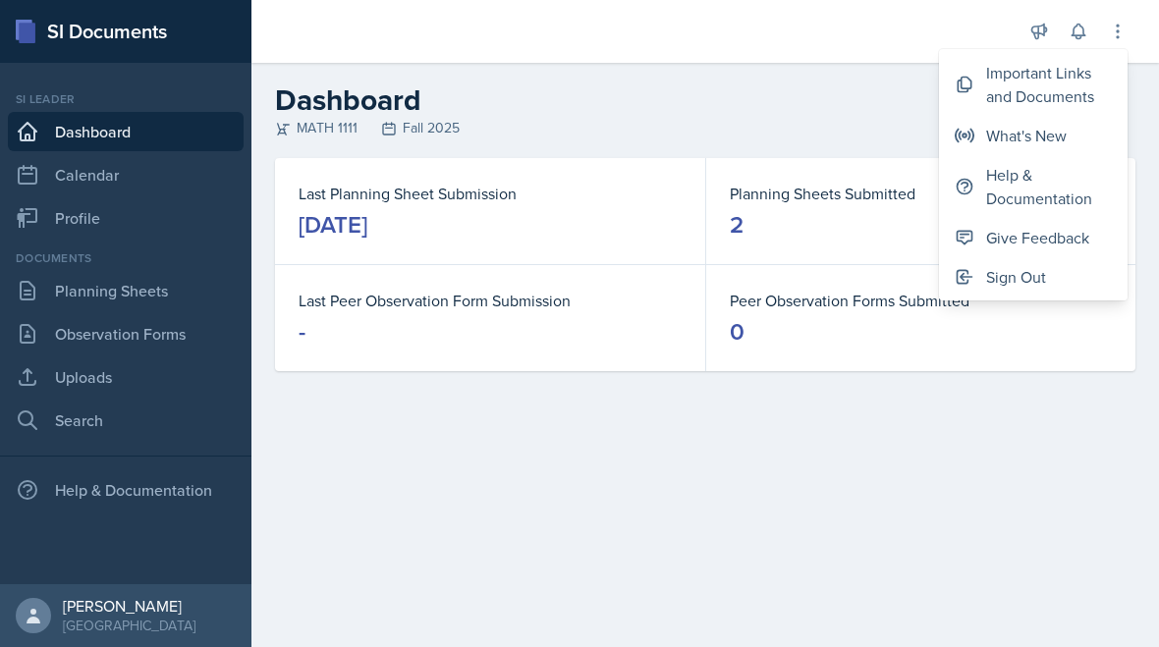
click at [1015, 273] on div "Sign Out" at bounding box center [1016, 277] width 60 height 24
